Goal: Task Accomplishment & Management: Complete application form

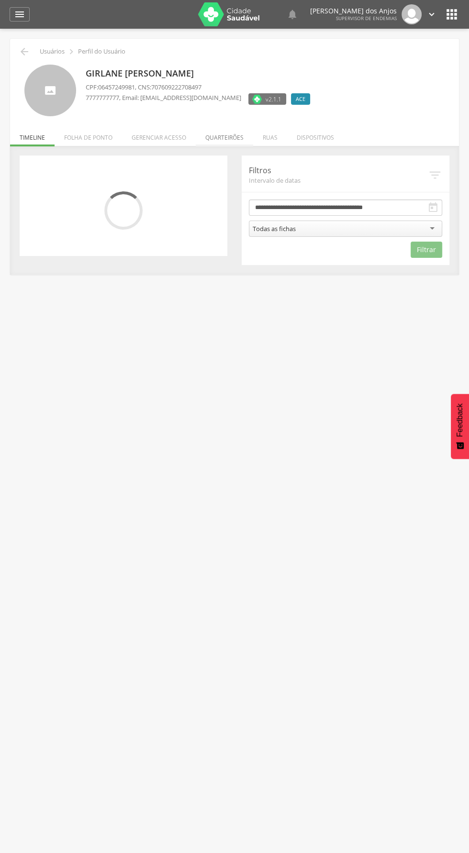
click at [223, 141] on li "Quarteirões" at bounding box center [224, 135] width 57 height 22
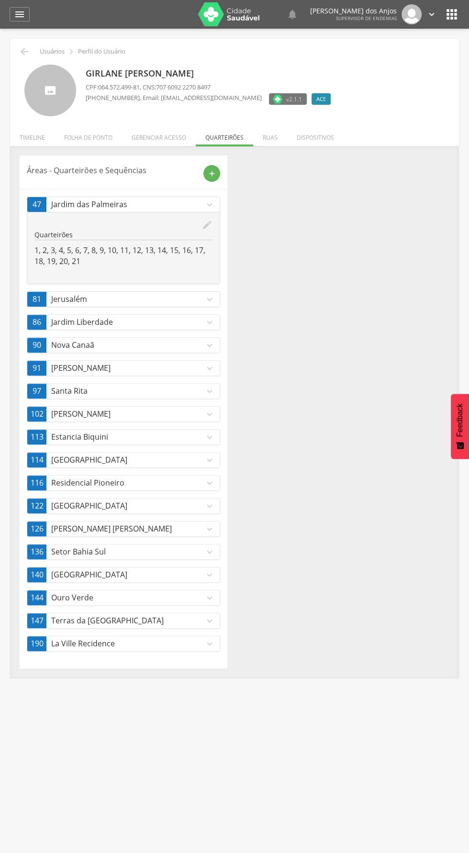
click at [210, 457] on icon "expand_more" at bounding box center [209, 460] width 11 height 11
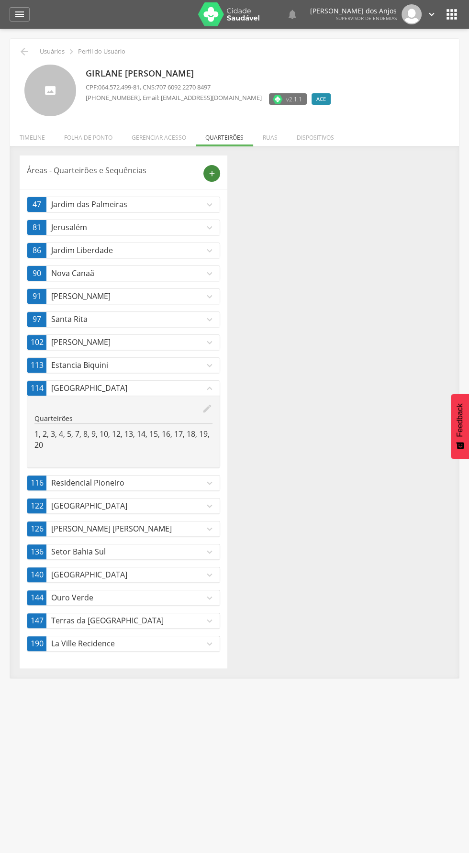
click at [212, 173] on icon "add" at bounding box center [212, 173] width 9 height 9
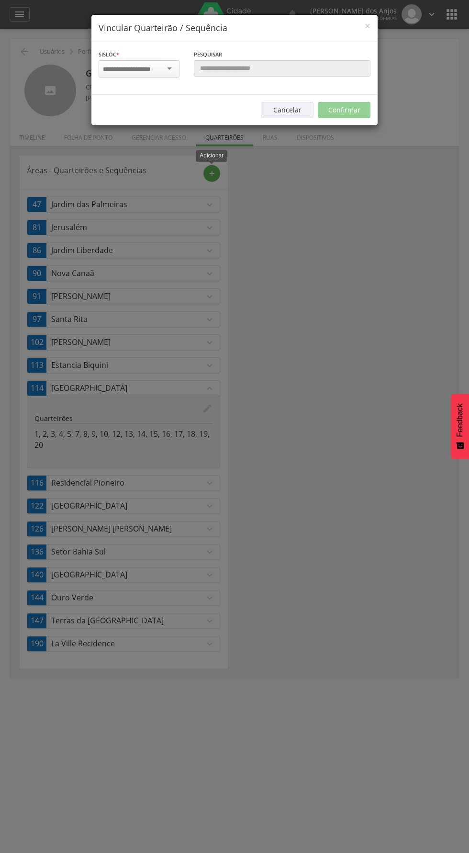
click at [157, 68] on input "select-one" at bounding box center [133, 69] width 60 height 9
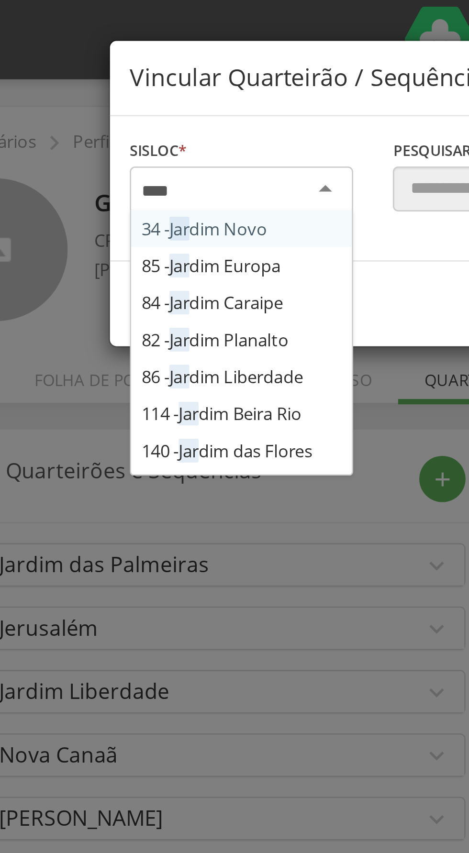
type input "*****"
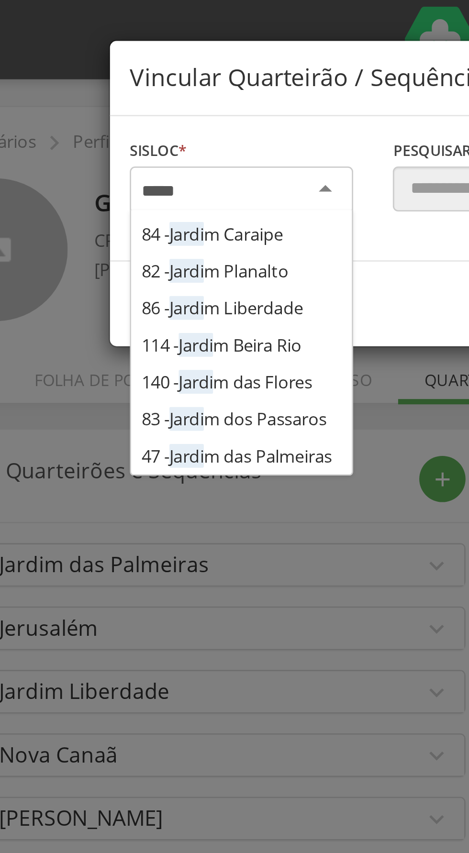
scroll to position [26, 0]
click at [158, 95] on div "Sisloc * 34 - Jardi m Novo 85 - Jardi m Europa 84 - Jardi m Caraipe 82 - Jardi …" at bounding box center [234, 68] width 286 height 53
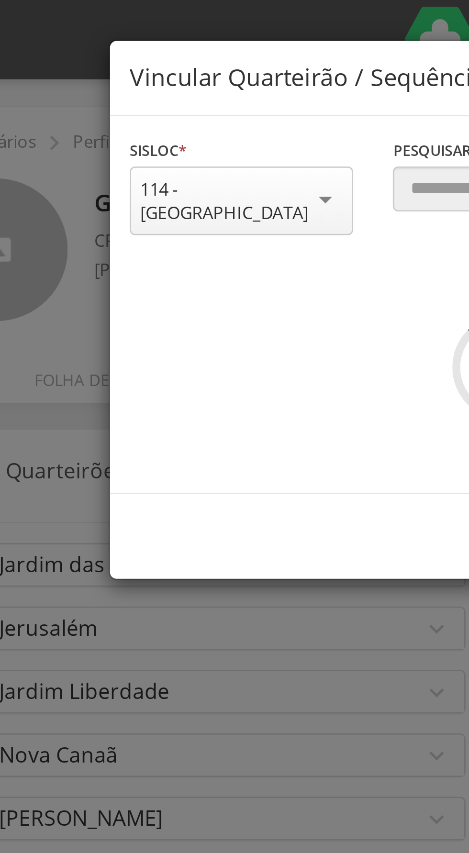
scroll to position [0, 0]
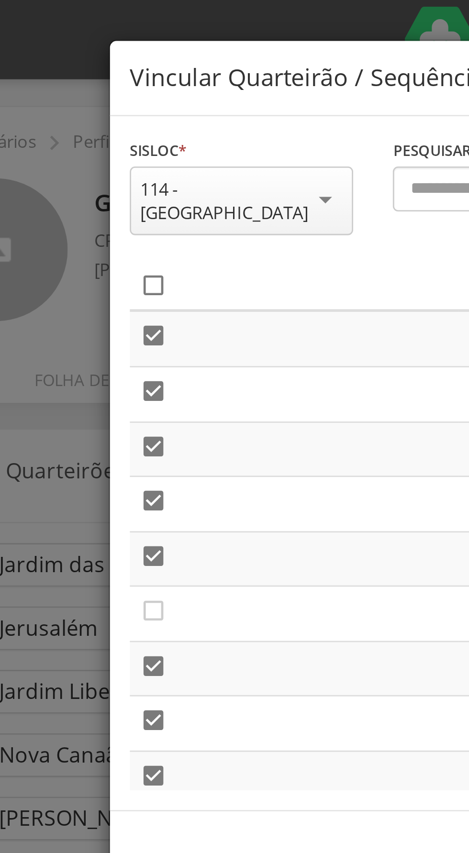
click at [108, 99] on icon "" at bounding box center [107, 104] width 10 height 10
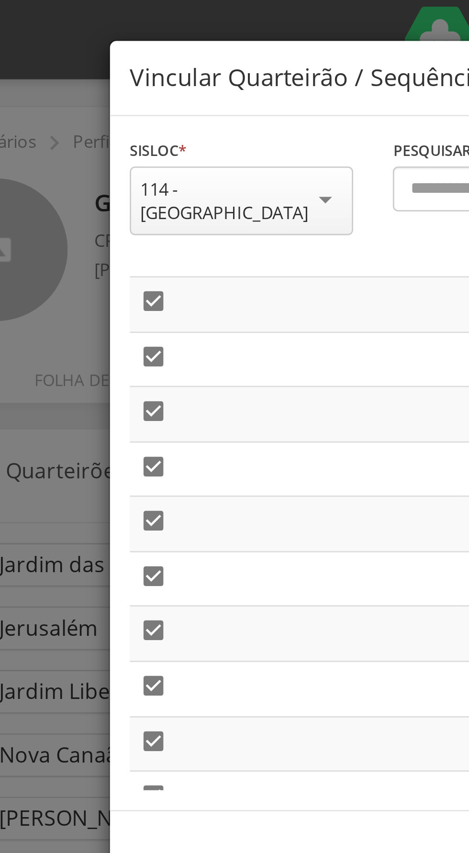
scroll to position [229, 0]
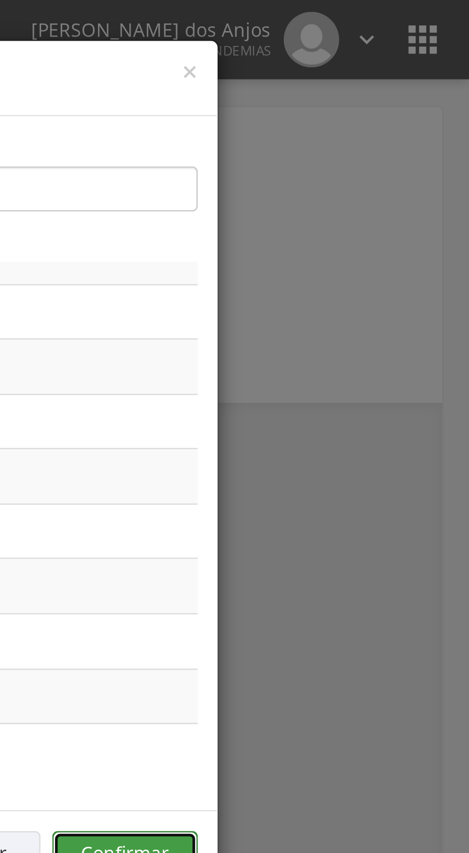
click at [345, 301] on button "Confirmar" at bounding box center [344, 309] width 53 height 16
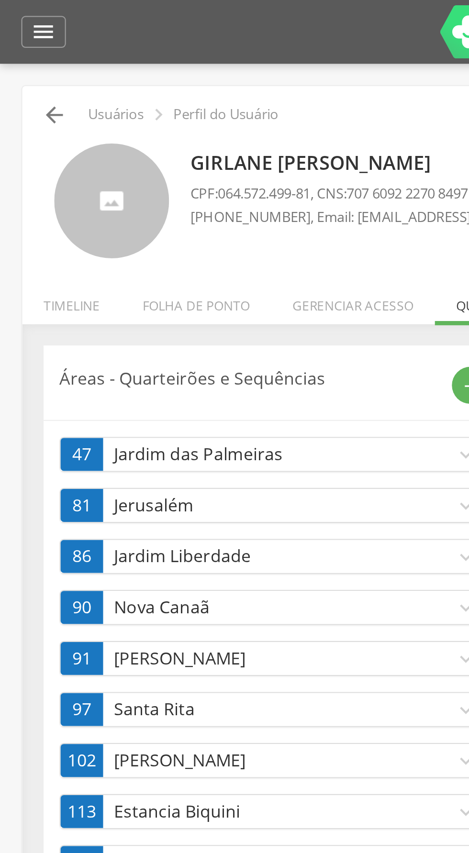
click at [23, 55] on icon "" at bounding box center [24, 51] width 11 height 11
